Goal: Task Accomplishment & Management: Use online tool/utility

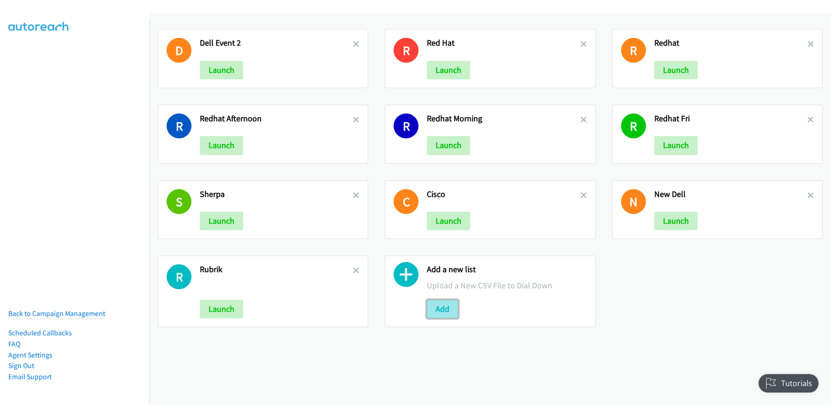
click at [448, 314] on button "Add" at bounding box center [442, 309] width 31 height 18
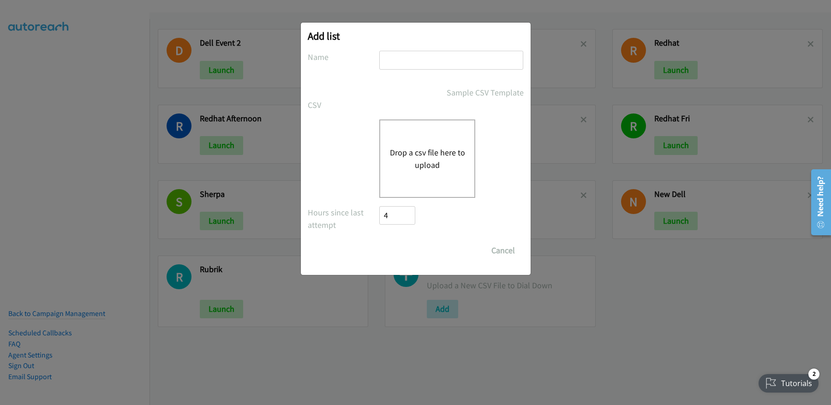
click at [445, 65] on input "text" at bounding box center [451, 60] width 144 height 19
click at [433, 65] on input "text" at bounding box center [451, 60] width 144 height 19
type input "CISCO_monday"
click at [447, 156] on button "Drop a csv file here to upload" at bounding box center [427, 158] width 76 height 25
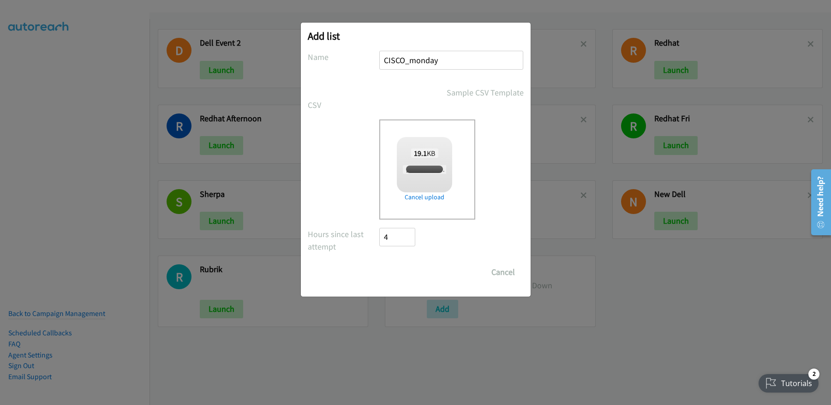
checkbox input "true"
click at [407, 270] on input "Save List" at bounding box center [404, 272] width 48 height 18
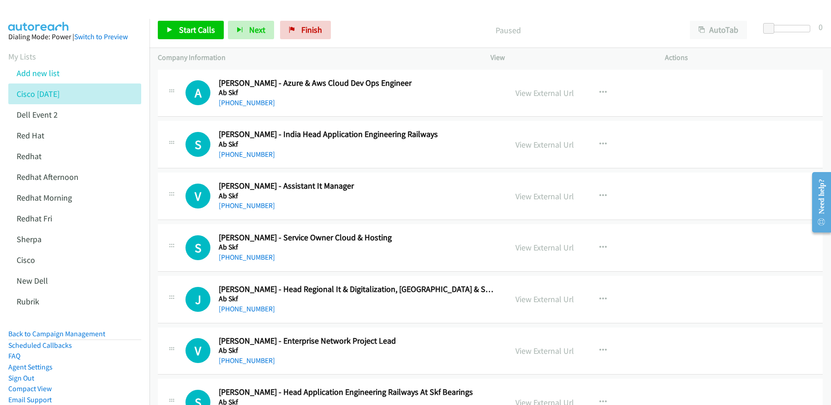
click at [423, 21] on div "Paused" at bounding box center [508, 30] width 347 height 18
click at [206, 31] on span "Start Calls" at bounding box center [197, 29] width 36 height 11
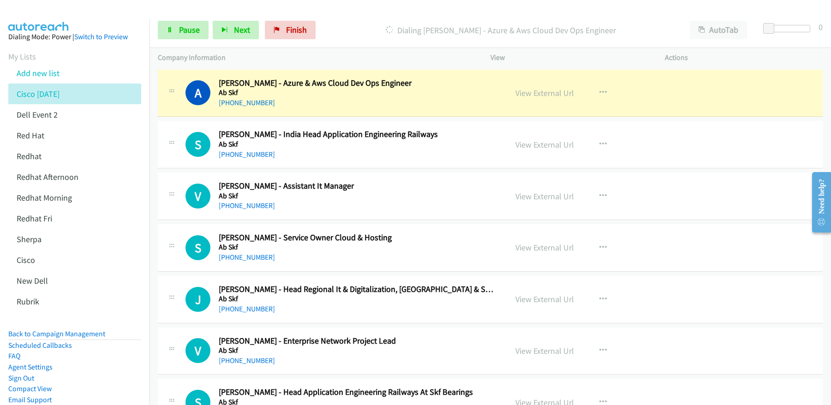
click at [178, 41] on div "Start Calls Pause Next Finish Dialing Arun Santhanaraj - Azure & Aws Cloud Dev …" at bounding box center [491, 30] width 682 height 36
click at [185, 31] on span "Pause" at bounding box center [189, 29] width 21 height 11
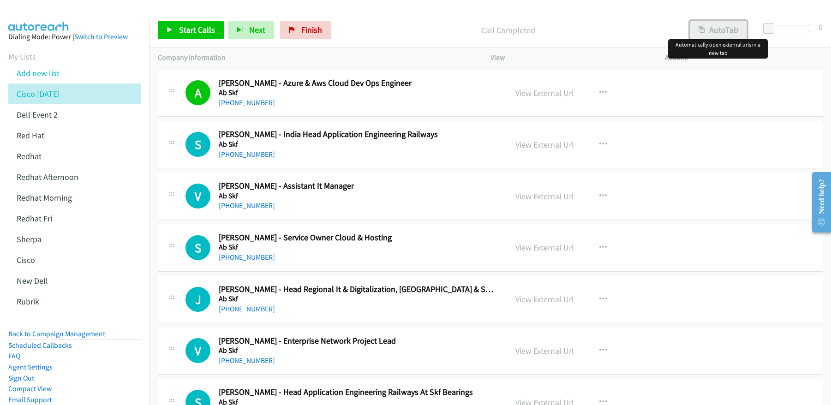
click at [728, 34] on button "AutoTab" at bounding box center [718, 30] width 57 height 18
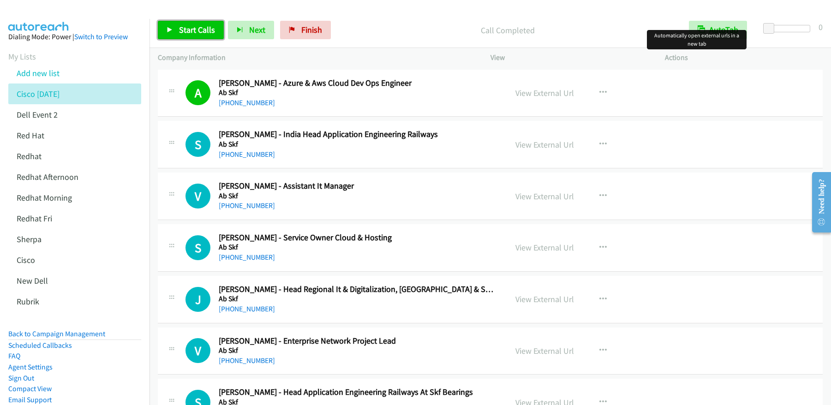
click at [188, 29] on span "Start Calls" at bounding box center [197, 29] width 36 height 11
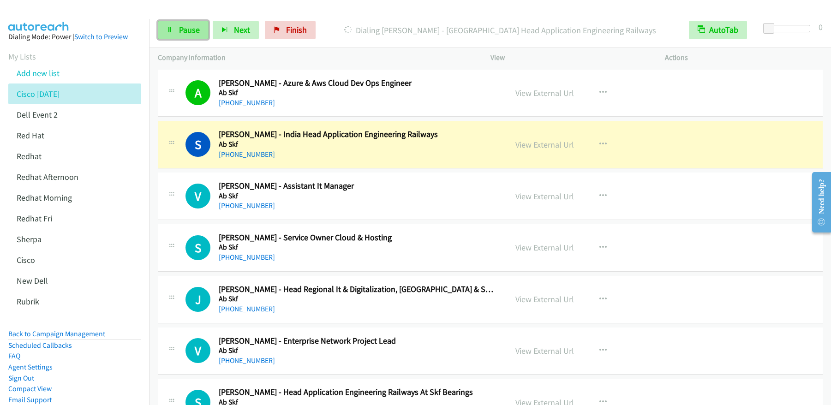
click at [192, 30] on span "Pause" at bounding box center [189, 29] width 21 height 11
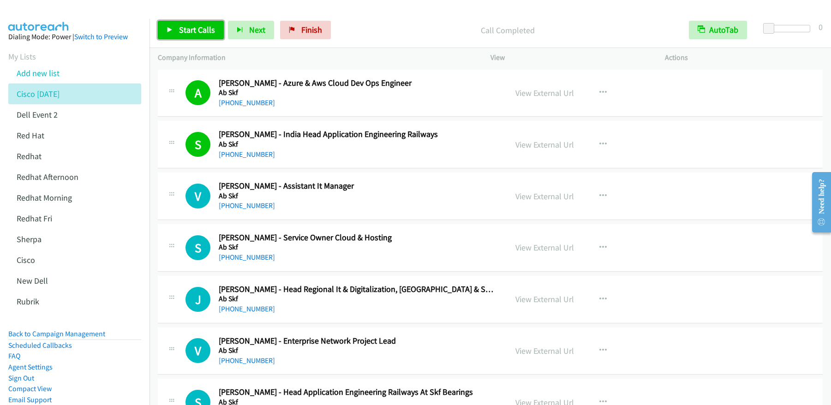
click at [185, 28] on span "Start Calls" at bounding box center [197, 29] width 36 height 11
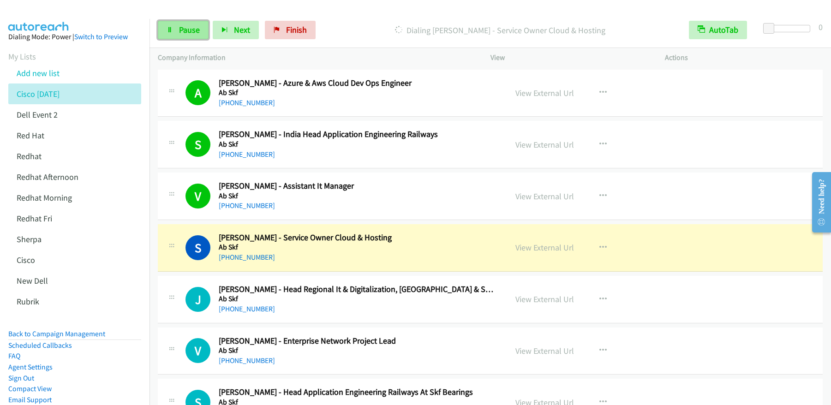
click at [191, 34] on span "Pause" at bounding box center [189, 29] width 21 height 11
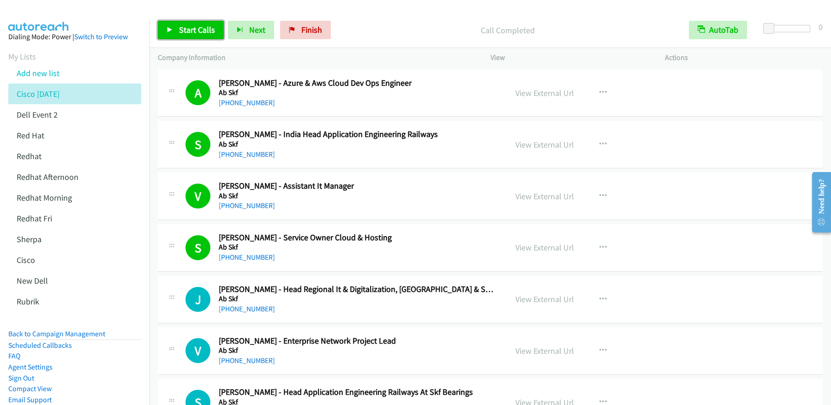
click at [187, 31] on span "Start Calls" at bounding box center [197, 29] width 36 height 11
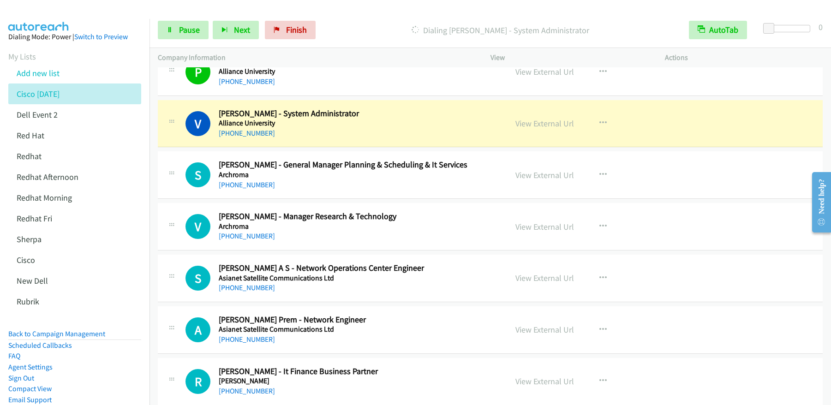
scroll to position [484, 0]
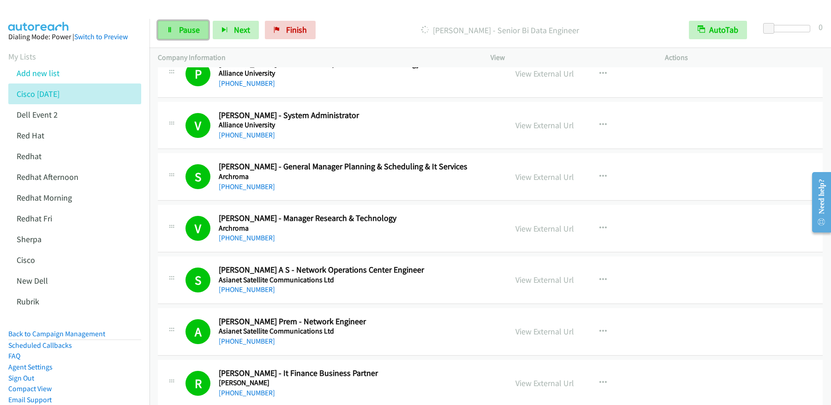
click at [185, 29] on span "Pause" at bounding box center [189, 29] width 21 height 11
click at [185, 29] on span "Start Calls" at bounding box center [197, 29] width 36 height 11
click at [194, 27] on span "Pause" at bounding box center [189, 29] width 21 height 11
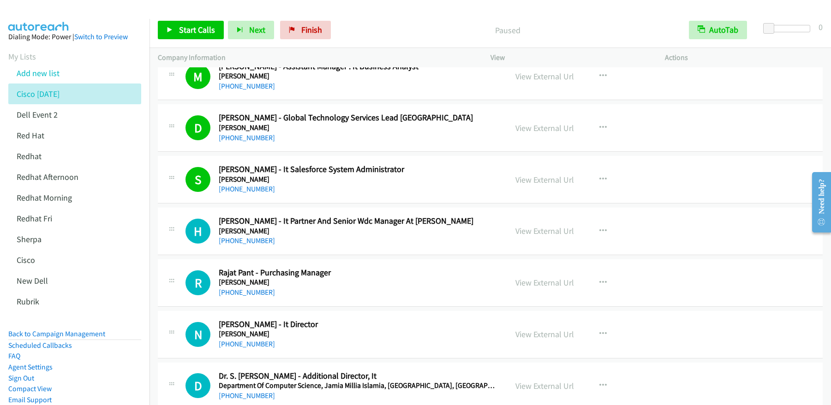
scroll to position [1361, 0]
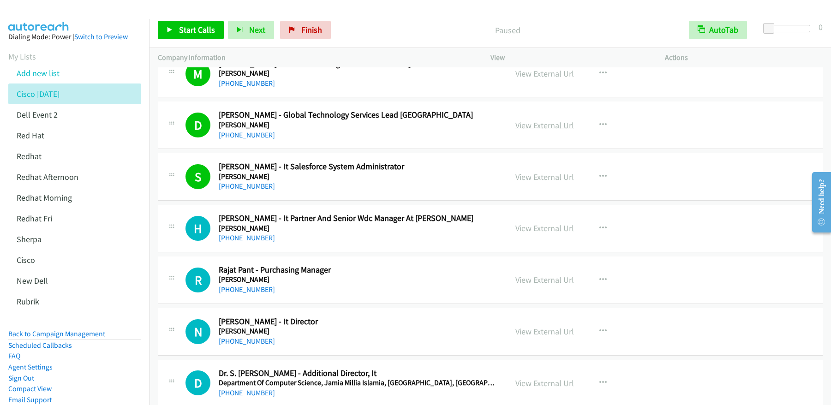
click at [542, 127] on link "View External Url" at bounding box center [544, 125] width 59 height 11
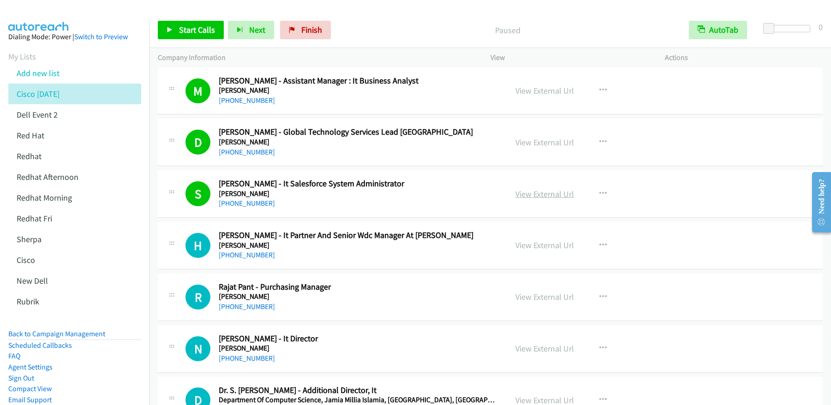
click at [539, 196] on link "View External Url" at bounding box center [544, 194] width 59 height 11
click at [207, 32] on span "Start Calls" at bounding box center [197, 29] width 36 height 11
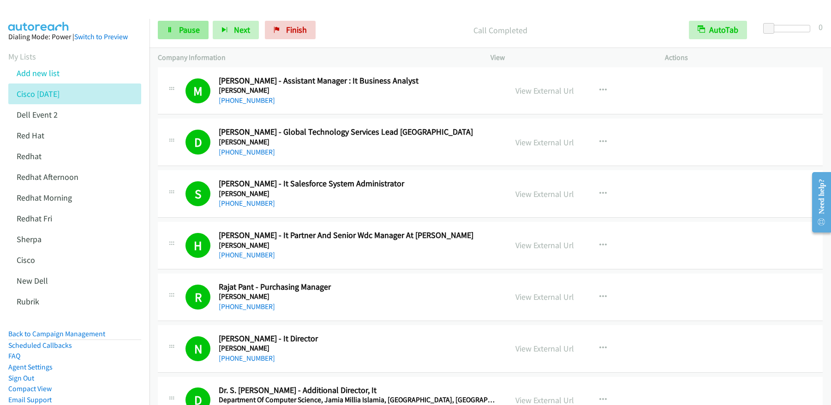
click at [197, 20] on div "Start Calls Pause Next Finish Call Completed AutoTab AutoTab 0" at bounding box center [491, 30] width 682 height 36
click at [196, 24] on span "Pause" at bounding box center [189, 29] width 21 height 11
click at [195, 28] on span "Start Calls" at bounding box center [197, 29] width 36 height 11
click at [192, 38] on link "Pause" at bounding box center [183, 30] width 51 height 18
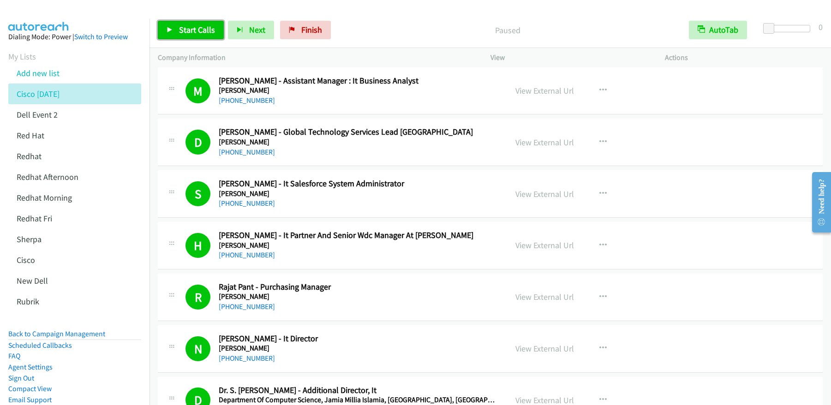
click at [193, 35] on link "Start Calls" at bounding box center [191, 30] width 66 height 18
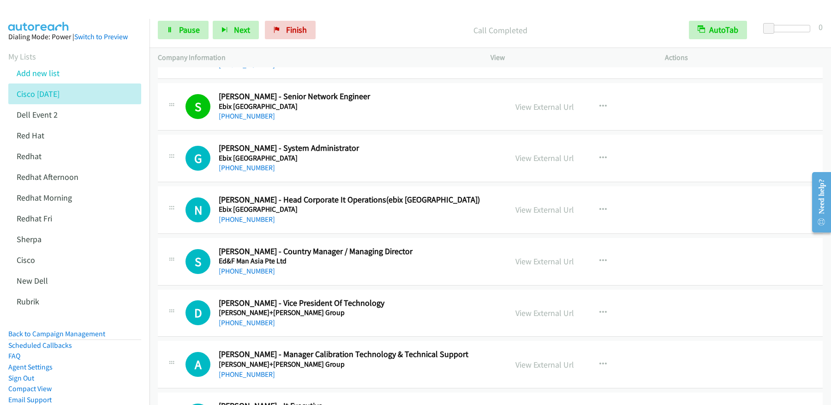
scroll to position [2263, 0]
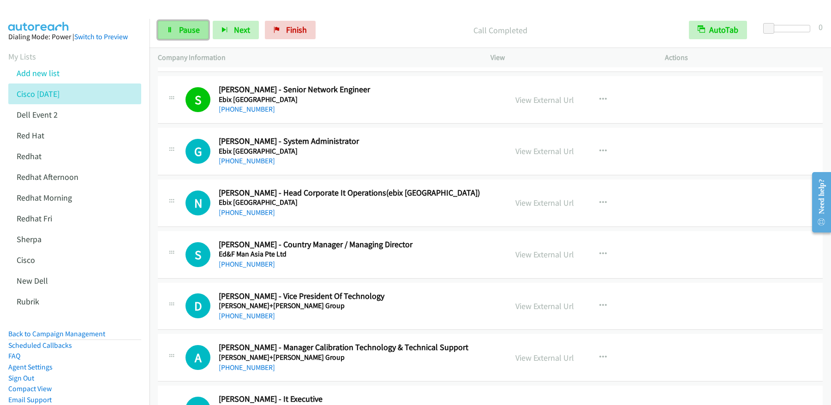
click at [175, 35] on link "Pause" at bounding box center [183, 30] width 51 height 18
click at [175, 35] on link "Start Calls" at bounding box center [191, 30] width 66 height 18
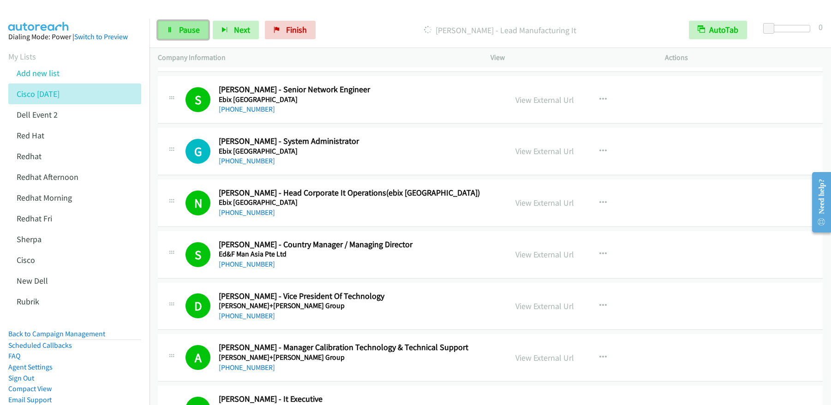
click at [203, 32] on link "Pause" at bounding box center [183, 30] width 51 height 18
click at [197, 31] on span "Start Calls" at bounding box center [197, 29] width 36 height 11
click at [173, 32] on icon at bounding box center [170, 30] width 6 height 6
click at [216, 35] on link "Start Calls" at bounding box center [191, 30] width 66 height 18
click at [180, 32] on span "Pause" at bounding box center [189, 29] width 21 height 11
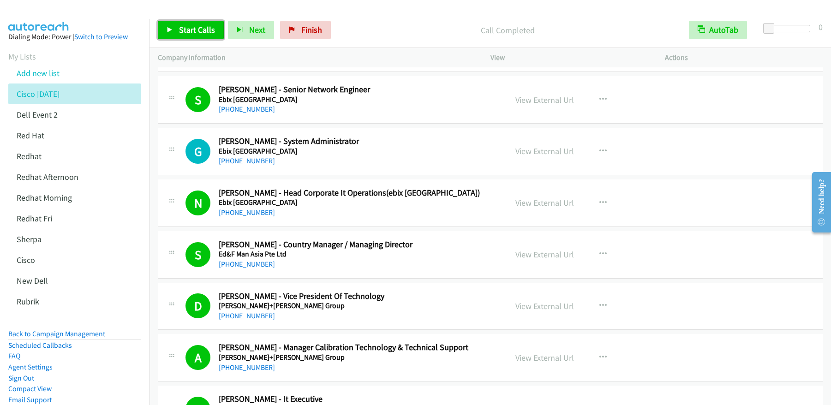
click at [180, 32] on span "Start Calls" at bounding box center [197, 29] width 36 height 11
click at [187, 34] on span "Pause" at bounding box center [189, 29] width 21 height 11
click at [187, 34] on span "Start Calls" at bounding box center [197, 29] width 36 height 11
click at [191, 30] on span "Pause" at bounding box center [189, 29] width 21 height 11
click at [190, 30] on span "Start Calls" at bounding box center [197, 29] width 36 height 11
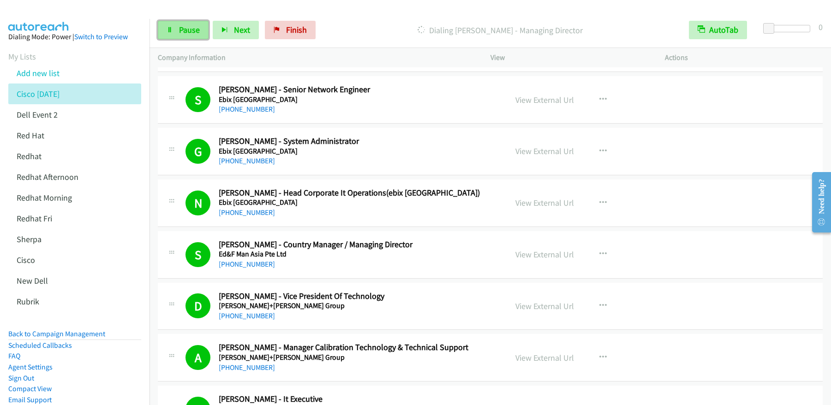
click at [183, 33] on span "Pause" at bounding box center [189, 29] width 21 height 11
click at [188, 28] on span "Start Calls" at bounding box center [197, 29] width 36 height 11
click at [166, 31] on link "Pause" at bounding box center [183, 30] width 51 height 18
click at [179, 33] on span "Start Calls" at bounding box center [197, 29] width 36 height 11
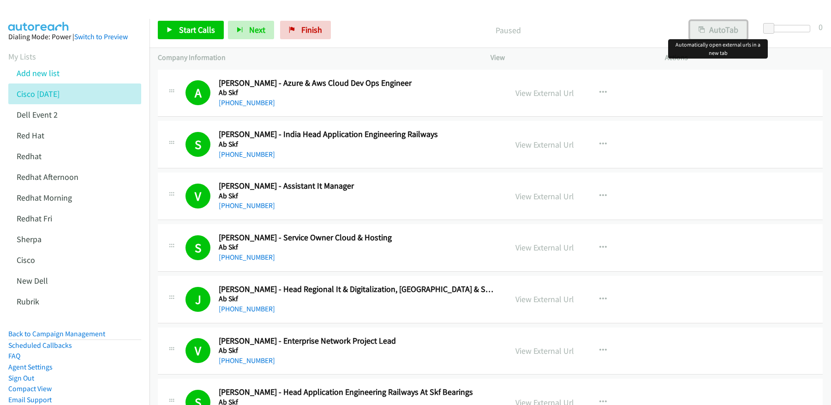
click at [723, 31] on button "AutoTab" at bounding box center [718, 30] width 57 height 18
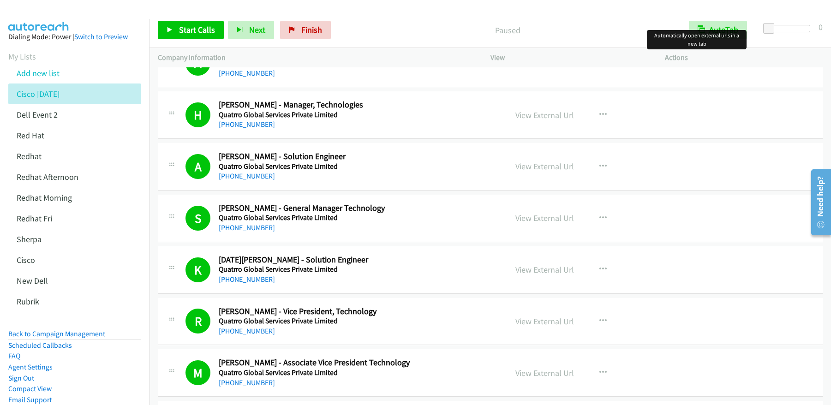
scroll to position [4781, 0]
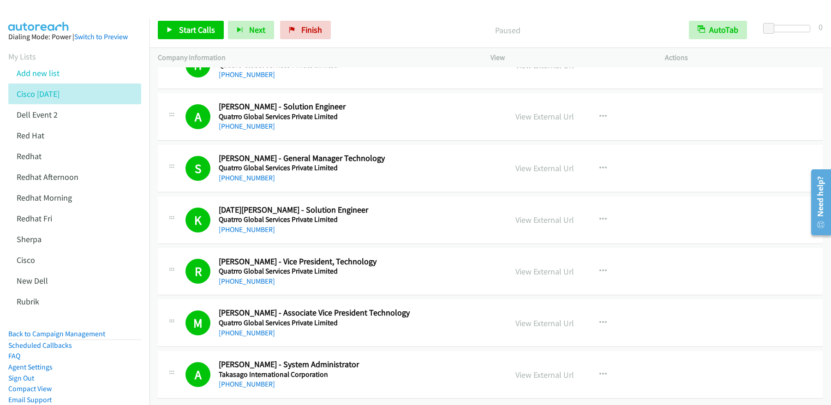
click at [419, 29] on p "Paused" at bounding box center [507, 30] width 329 height 12
